Goal: Find specific page/section: Find specific page/section

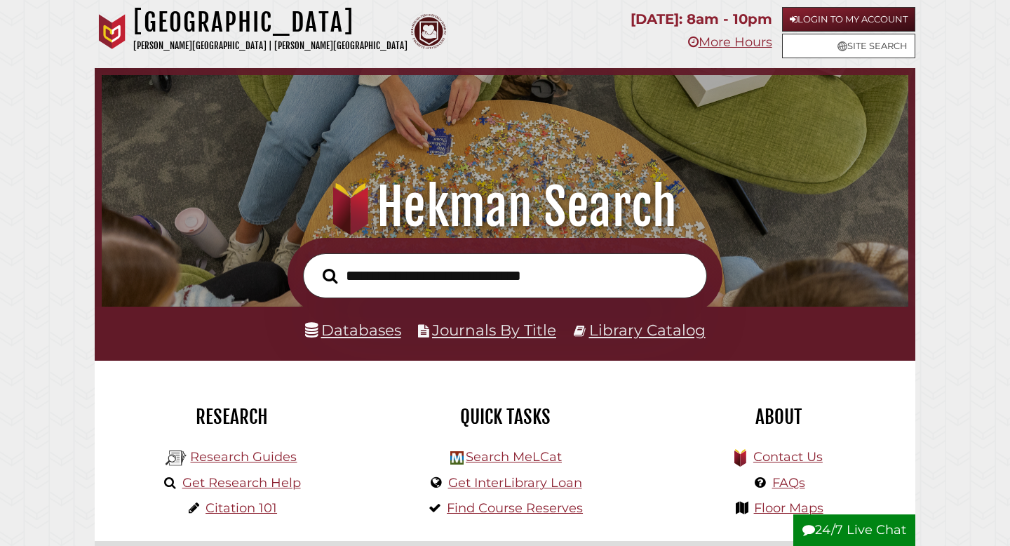
scroll to position [266, 799]
click at [458, 280] on input "text" at bounding box center [505, 276] width 404 height 46
type input "**********"
click at [316, 264] on button "Search" at bounding box center [330, 275] width 29 height 23
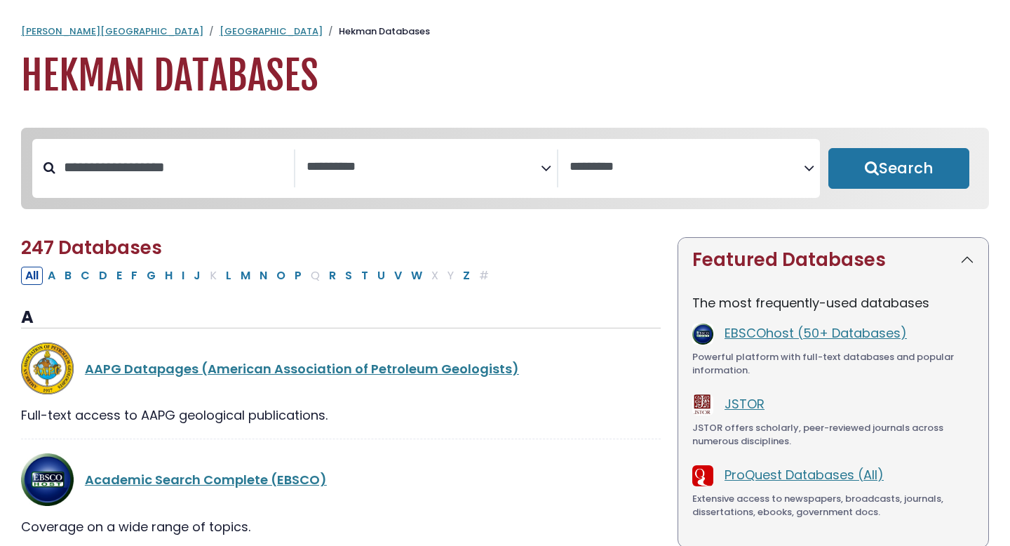
select select "Database Subject Filter"
select select "Database Vendors Filter"
click at [160, 177] on input "Search database by title or keyword" at bounding box center [174, 167] width 238 height 23
type input "*****"
click at [828, 148] on button "Search" at bounding box center [898, 168] width 141 height 41
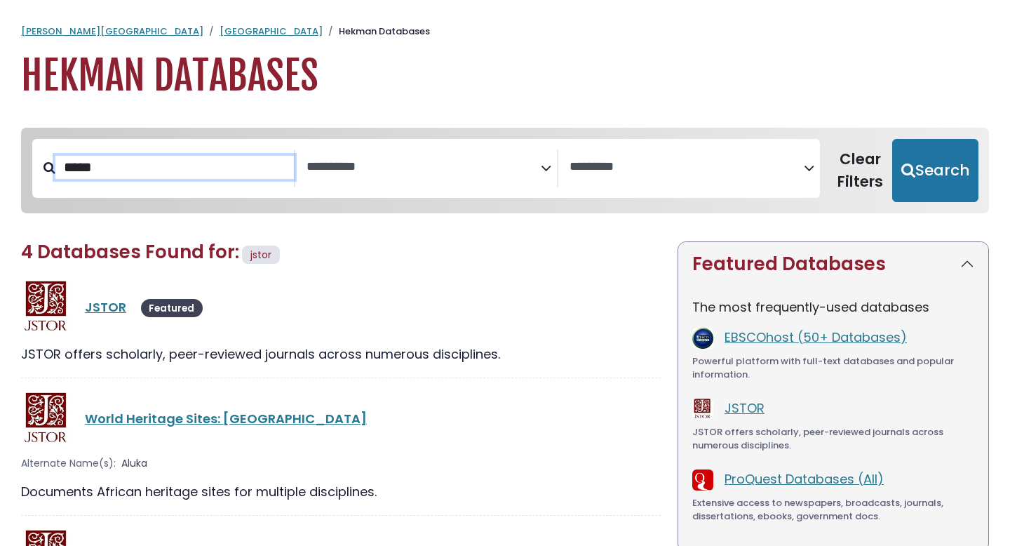
select select "Database Subject Filter"
select select "Database Vendors Filter"
click at [119, 311] on link "JSTOR" at bounding box center [105, 307] width 41 height 18
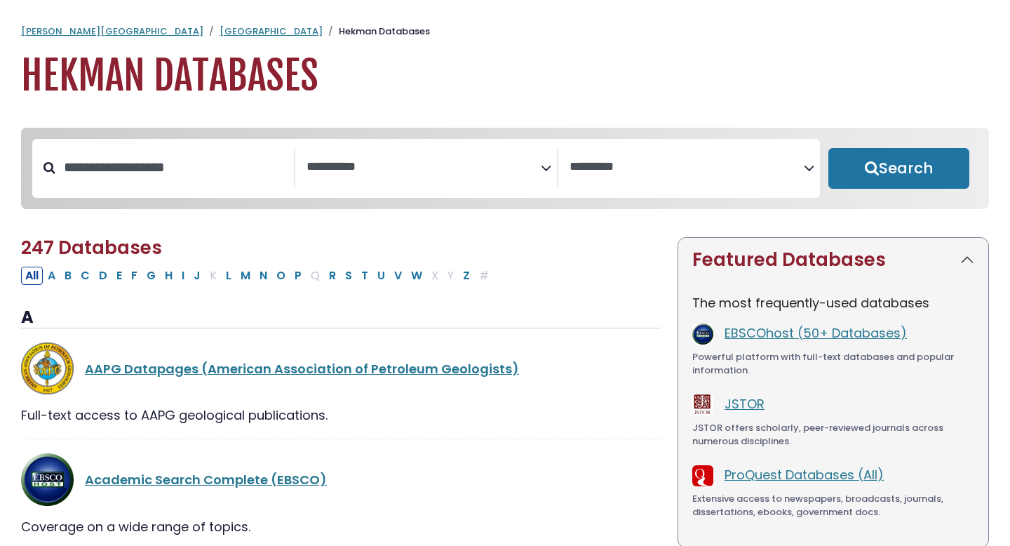
select select "Database Subject Filter"
select select "Database Vendors Filter"
click at [224, 179] on input "Search database by title or keyword" at bounding box center [174, 167] width 238 height 23
type input "*****"
click at [828, 148] on button "Search" at bounding box center [898, 168] width 141 height 41
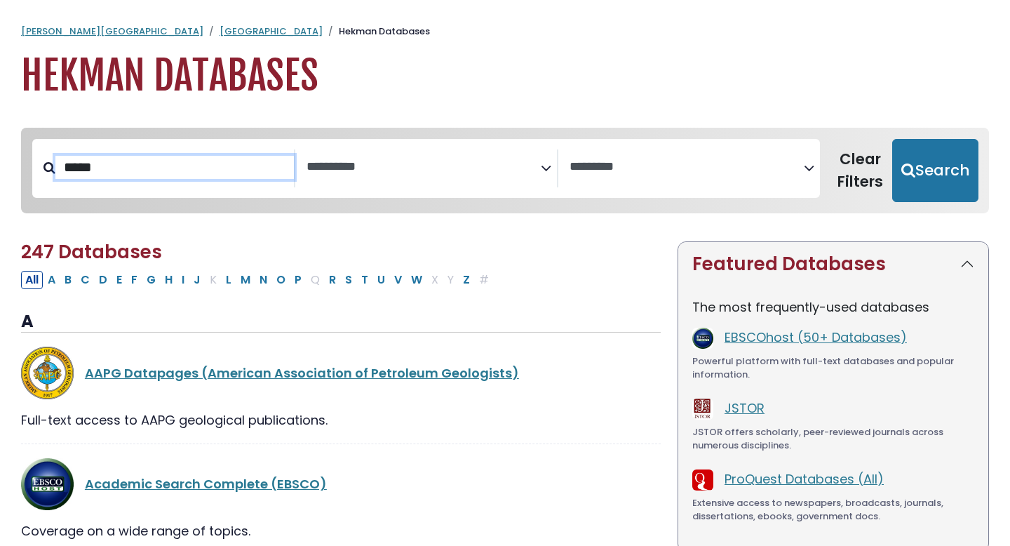
select select "Database Subject Filter"
select select "Database Vendors Filter"
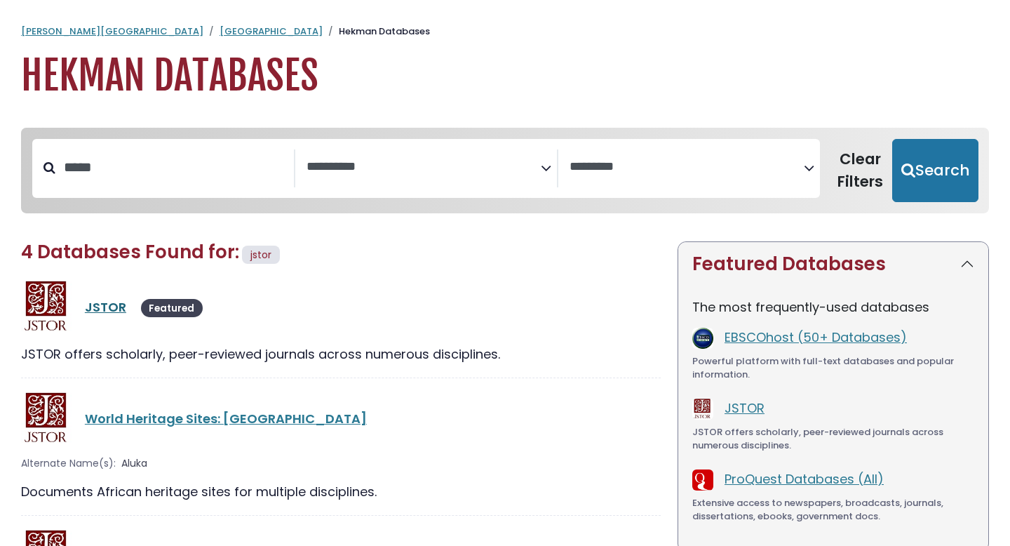
click at [104, 312] on link "JSTOR" at bounding box center [105, 307] width 41 height 18
